Goal: Transaction & Acquisition: Purchase product/service

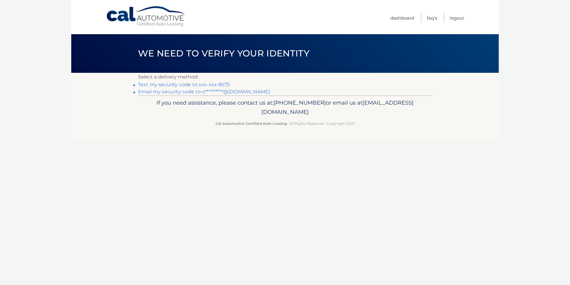
click at [158, 84] on link "Text my security code to xxx-xxx-8575" at bounding box center [184, 85] width 92 height 6
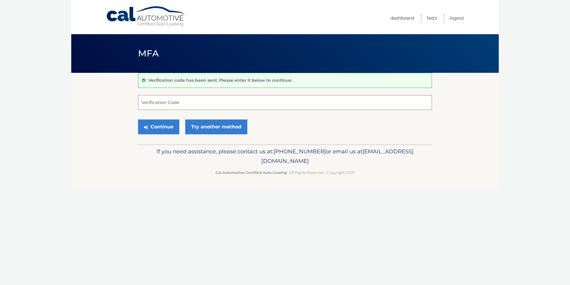
click at [176, 105] on input "Verification Code" at bounding box center [285, 102] width 294 height 15
type input "579708"
click at [159, 129] on button "Continue" at bounding box center [158, 126] width 41 height 15
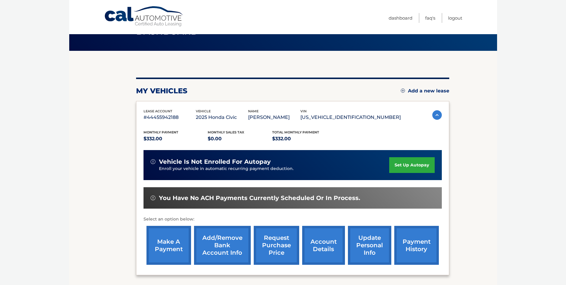
scroll to position [40, 0]
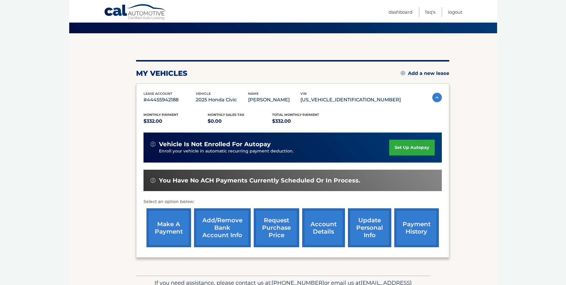
click at [165, 224] on link "make a payment" at bounding box center [168, 227] width 45 height 39
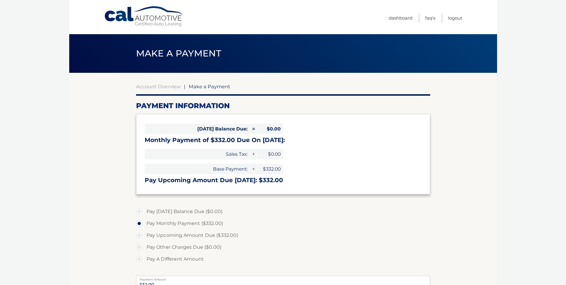
select select "YmVhZTAxN2YtNDA0Mi00MDc0LThjMTMtZTMzYTM0ZTJiMzM1"
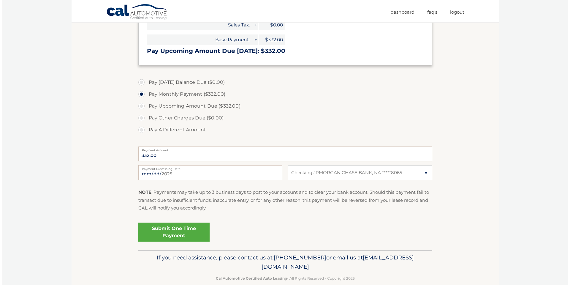
scroll to position [140, 0]
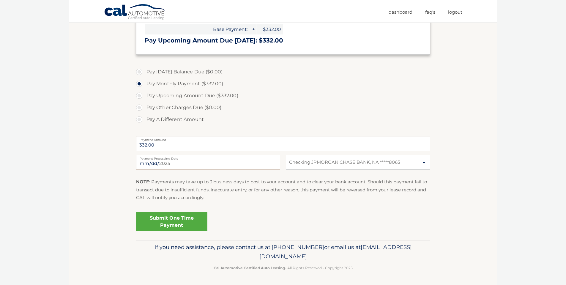
click at [168, 222] on link "Submit One Time Payment" at bounding box center [171, 221] width 71 height 19
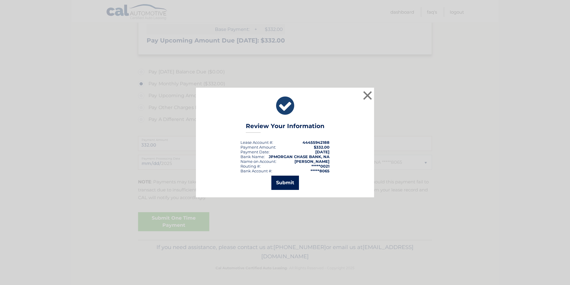
click at [282, 185] on button "Submit" at bounding box center [285, 183] width 28 height 14
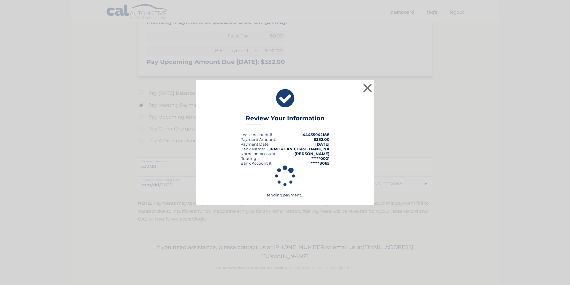
scroll to position [118, 0]
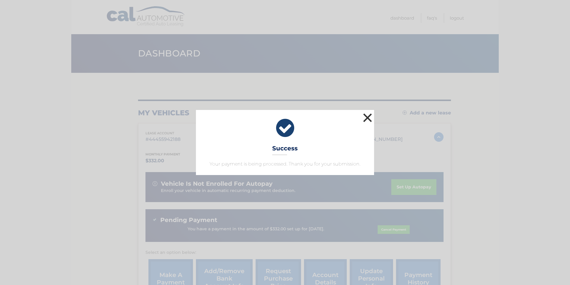
click at [367, 119] on button "×" at bounding box center [368, 118] width 12 height 12
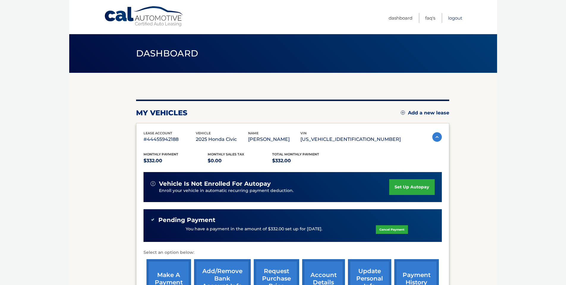
click at [452, 19] on link "Logout" at bounding box center [455, 18] width 14 height 10
